Goal: Book appointment/travel/reservation

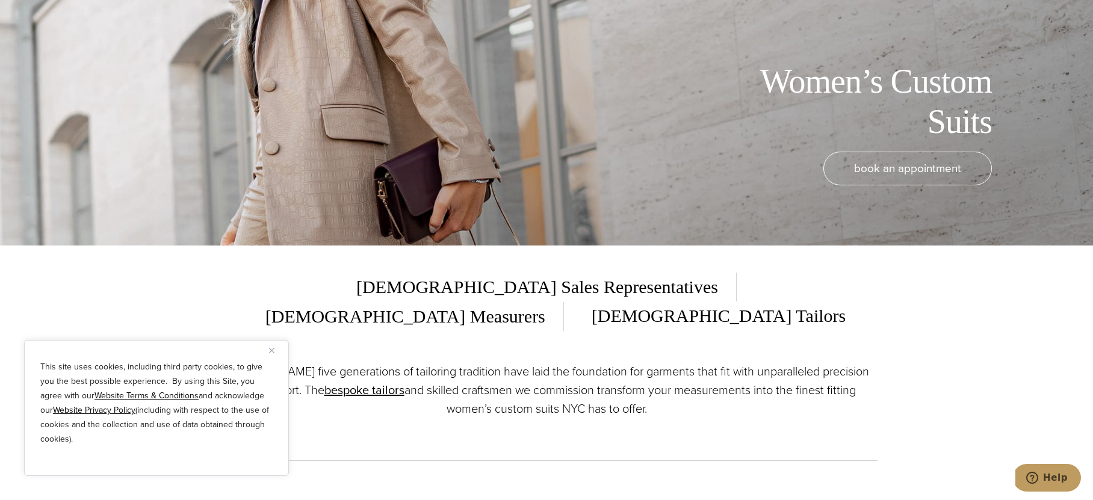
scroll to position [360, 0]
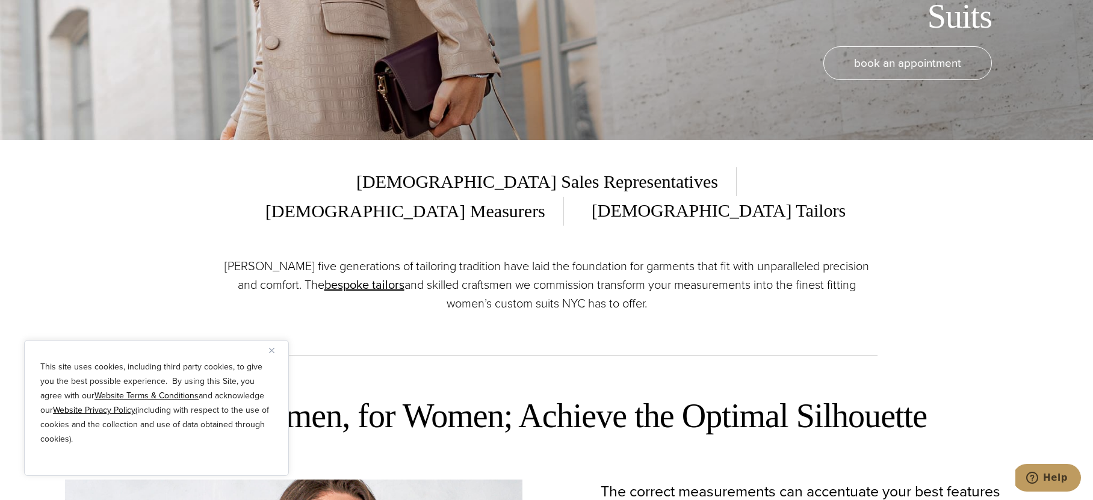
click at [277, 353] on button "Close" at bounding box center [276, 350] width 14 height 14
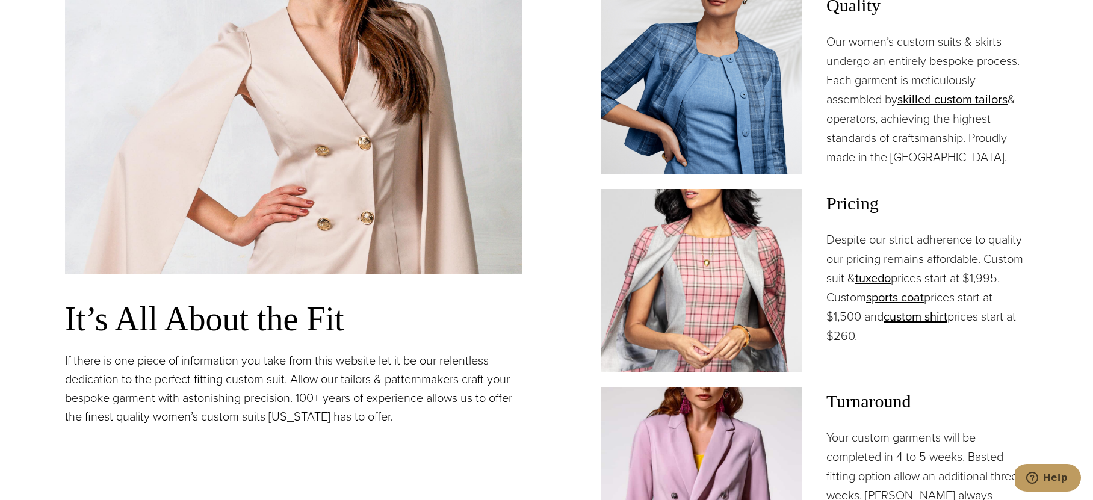
scroll to position [975, 0]
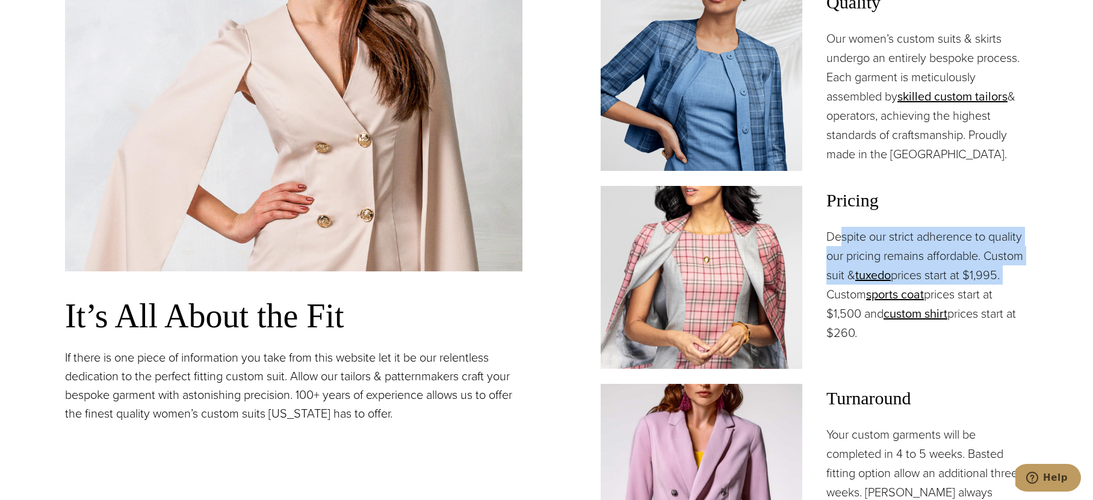
drag, startPoint x: 843, startPoint y: 200, endPoint x: 1093, endPoint y: 237, distance: 253.1
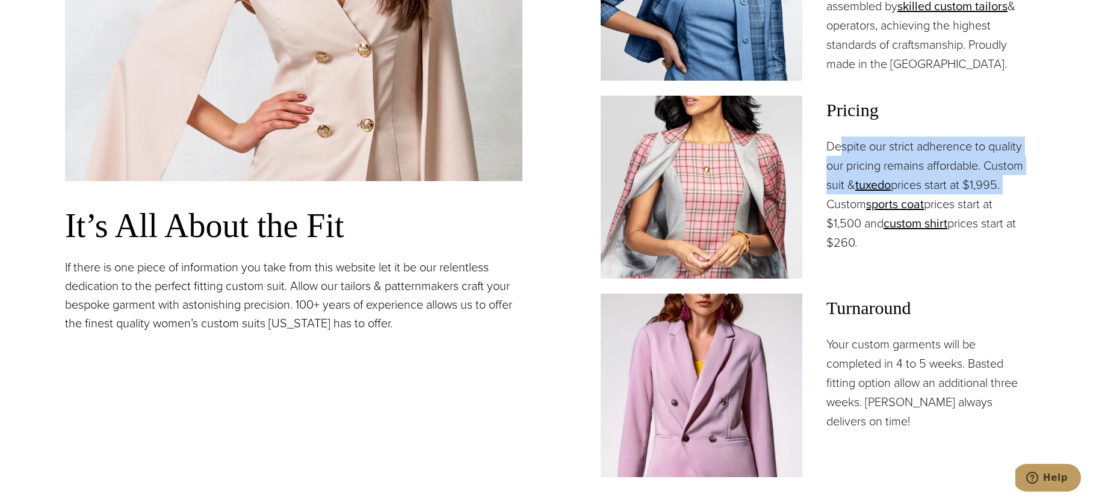
scroll to position [1065, 0]
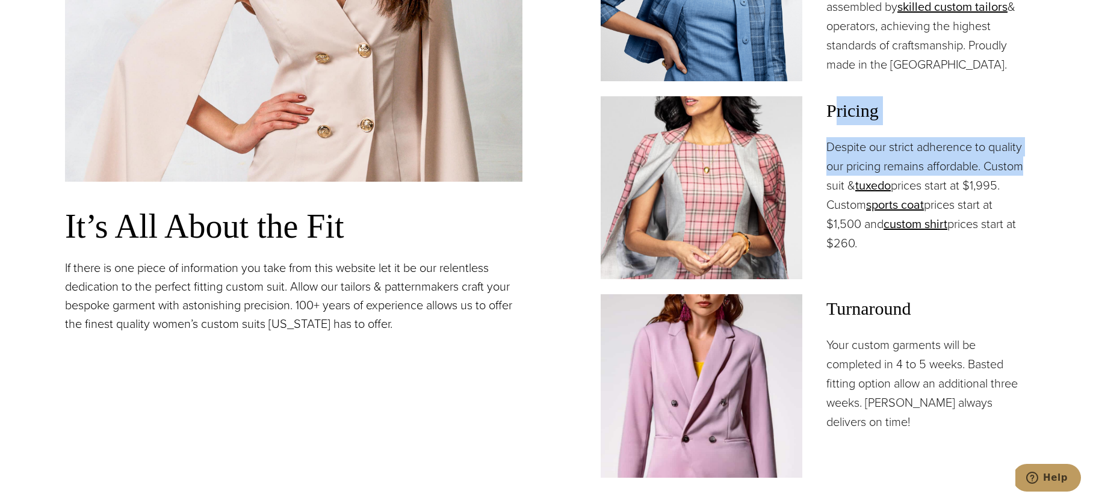
drag, startPoint x: 834, startPoint y: 94, endPoint x: 1044, endPoint y: 143, distance: 215.8
click at [1044, 143] on section "Measured by Women, for Women; Achieve the Optimal Silhouette It’s All About the…" at bounding box center [546, 141] width 1093 height 951
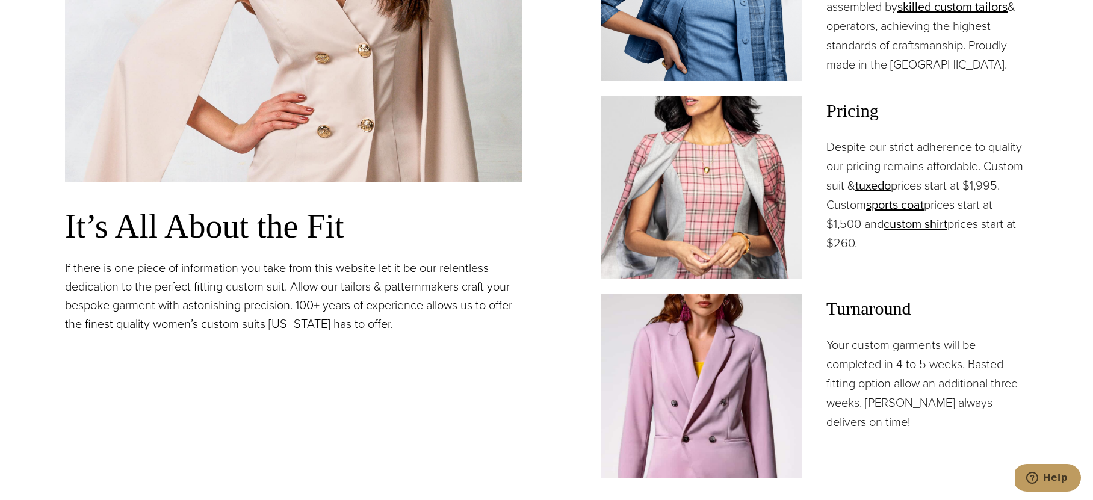
drag, startPoint x: 836, startPoint y: 123, endPoint x: 1032, endPoint y: 243, distance: 230.0
click at [1032, 243] on section "Measured by Women, for Women; Achieve the Optimal Silhouette It’s All About the…" at bounding box center [546, 141] width 1093 height 951
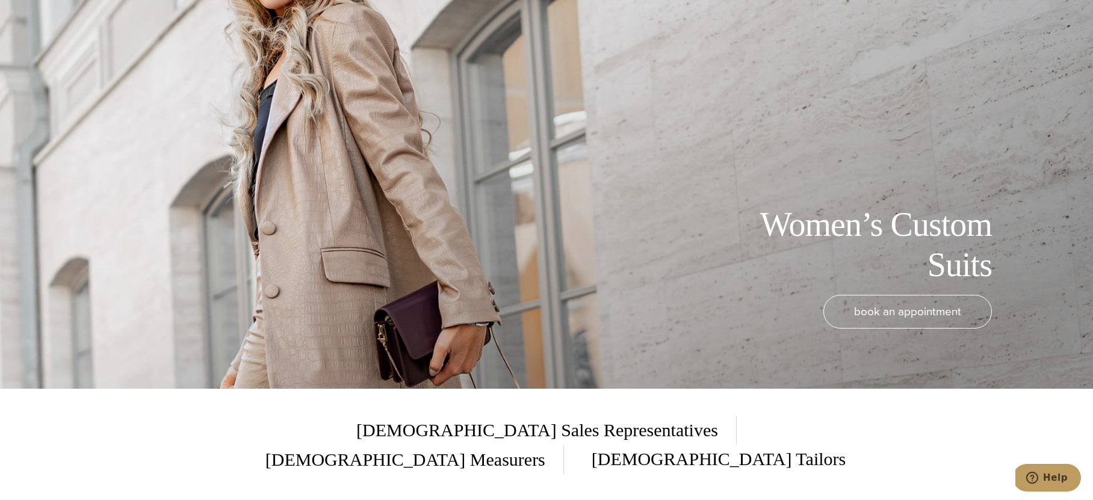
scroll to position [0, 0]
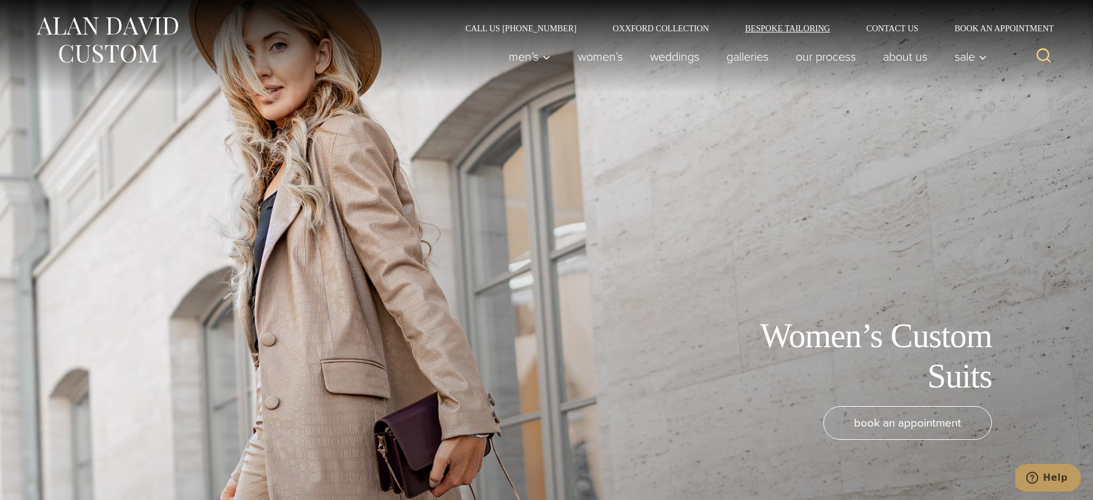
click at [819, 30] on link "Bespoke Tailoring" at bounding box center [787, 28] width 121 height 8
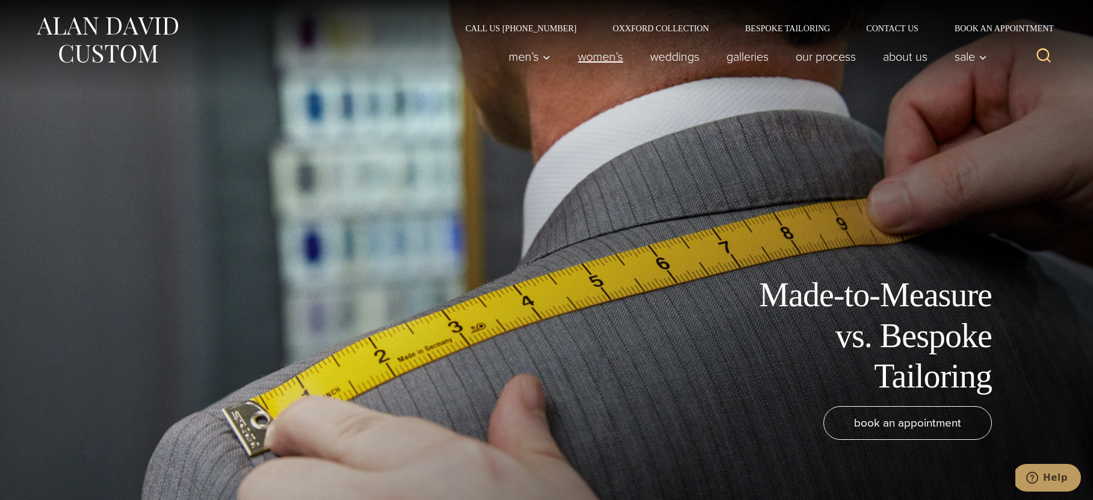
click at [595, 58] on link "Women’s" at bounding box center [601, 57] width 72 height 24
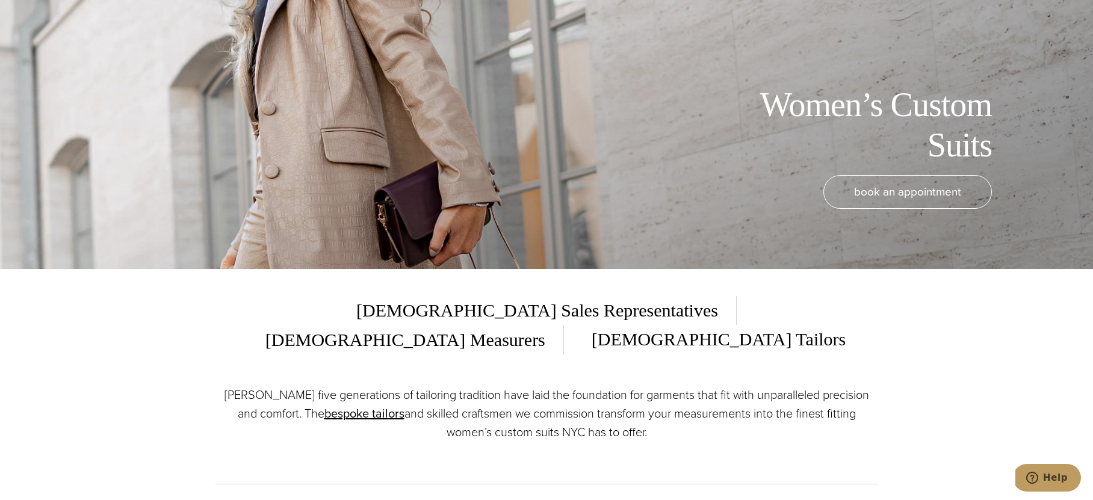
scroll to position [411, 0]
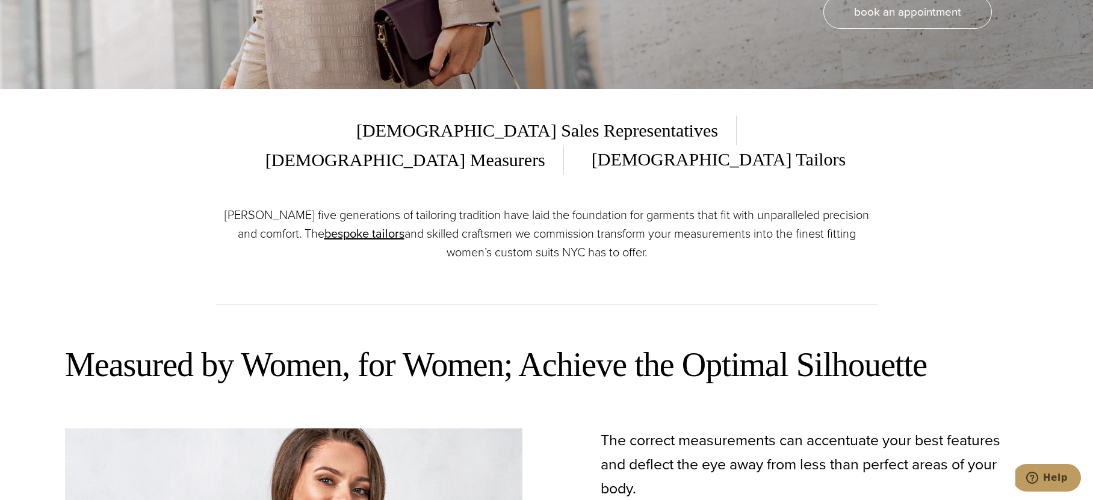
drag, startPoint x: 286, startPoint y: 138, endPoint x: 793, endPoint y: 223, distance: 514.1
click at [793, 223] on div "[DEMOGRAPHIC_DATA] Sales Representatives [DEMOGRAPHIC_DATA] Measurers [DEMOGRAP…" at bounding box center [547, 204] width 662 height 231
click at [793, 223] on p "[PERSON_NAME] five generations of tailoring tradition have laid the foundation …" at bounding box center [547, 234] width 662 height 56
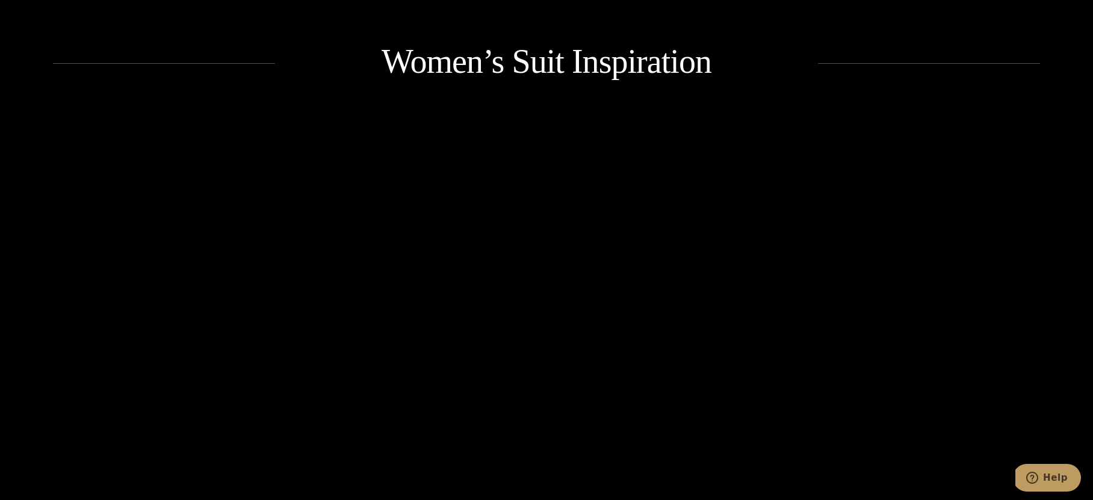
scroll to position [1432, 0]
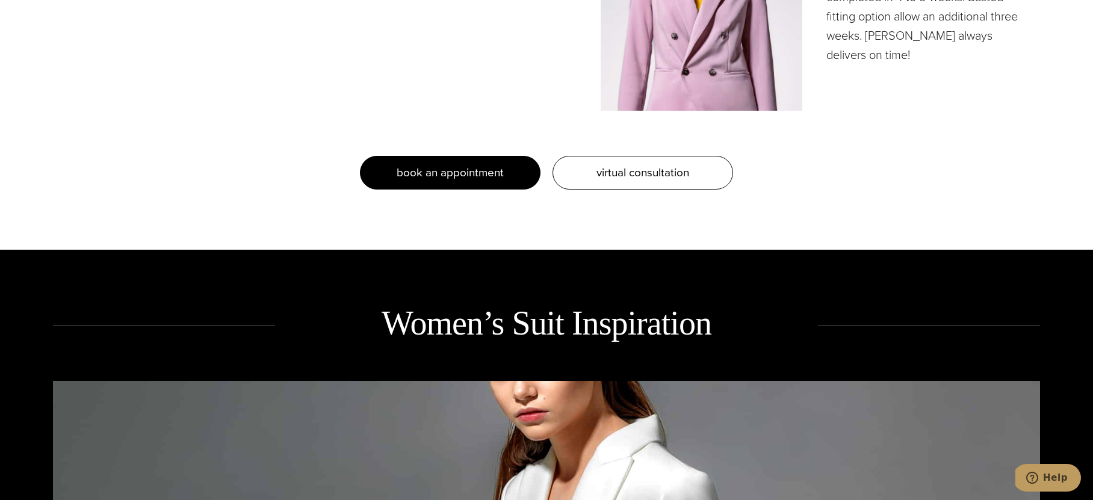
click at [448, 164] on span "book an appointment" at bounding box center [450, 172] width 107 height 17
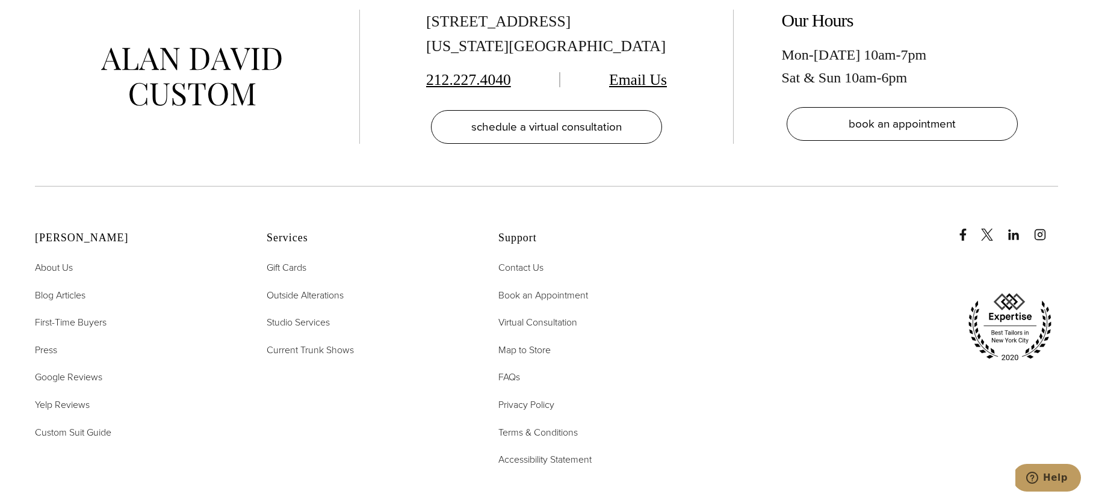
scroll to position [2791, 0]
